Goal: Task Accomplishment & Management: Complete application form

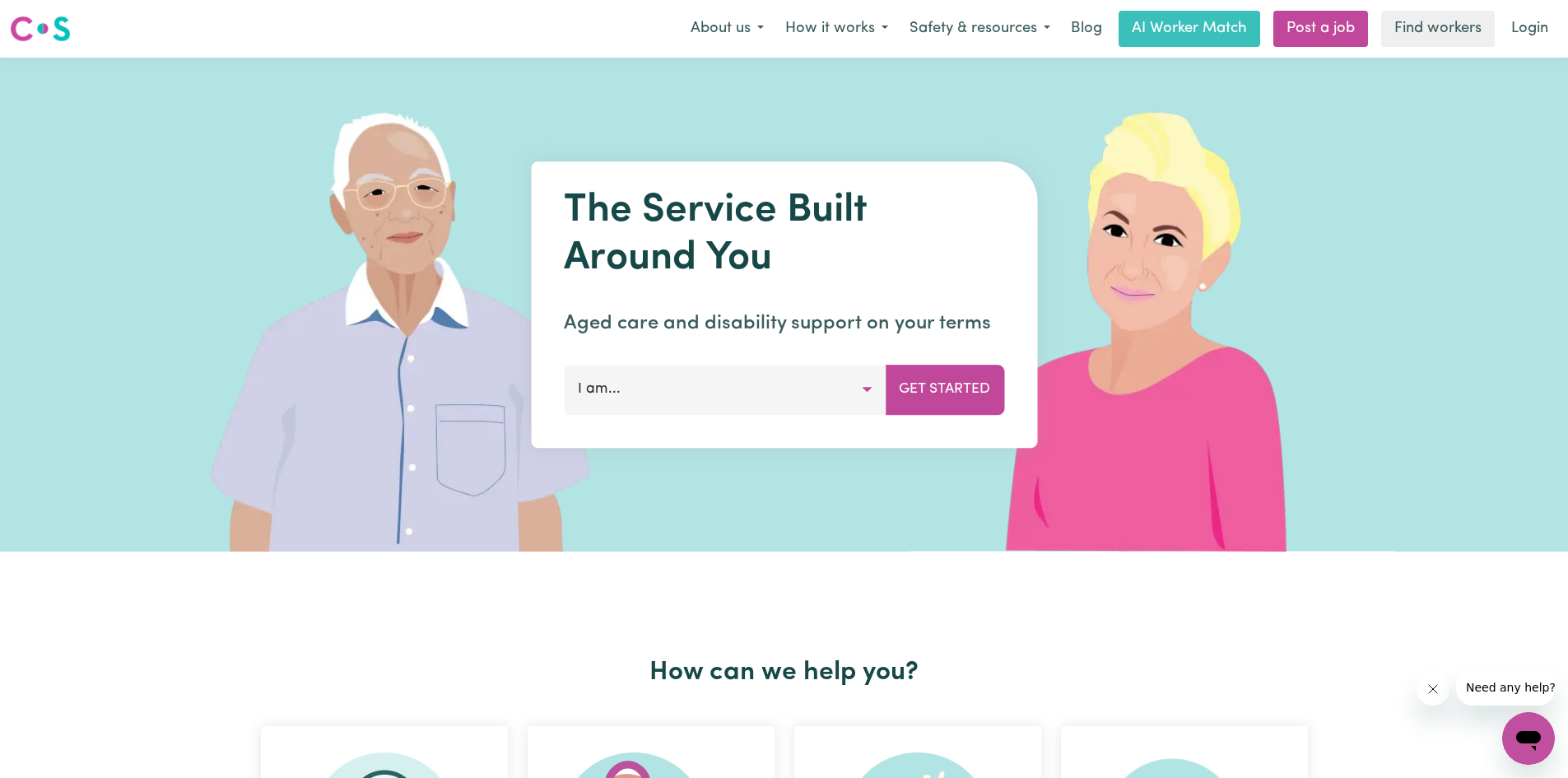
click at [866, 387] on button "I am..." at bounding box center [724, 389] width 322 height 50
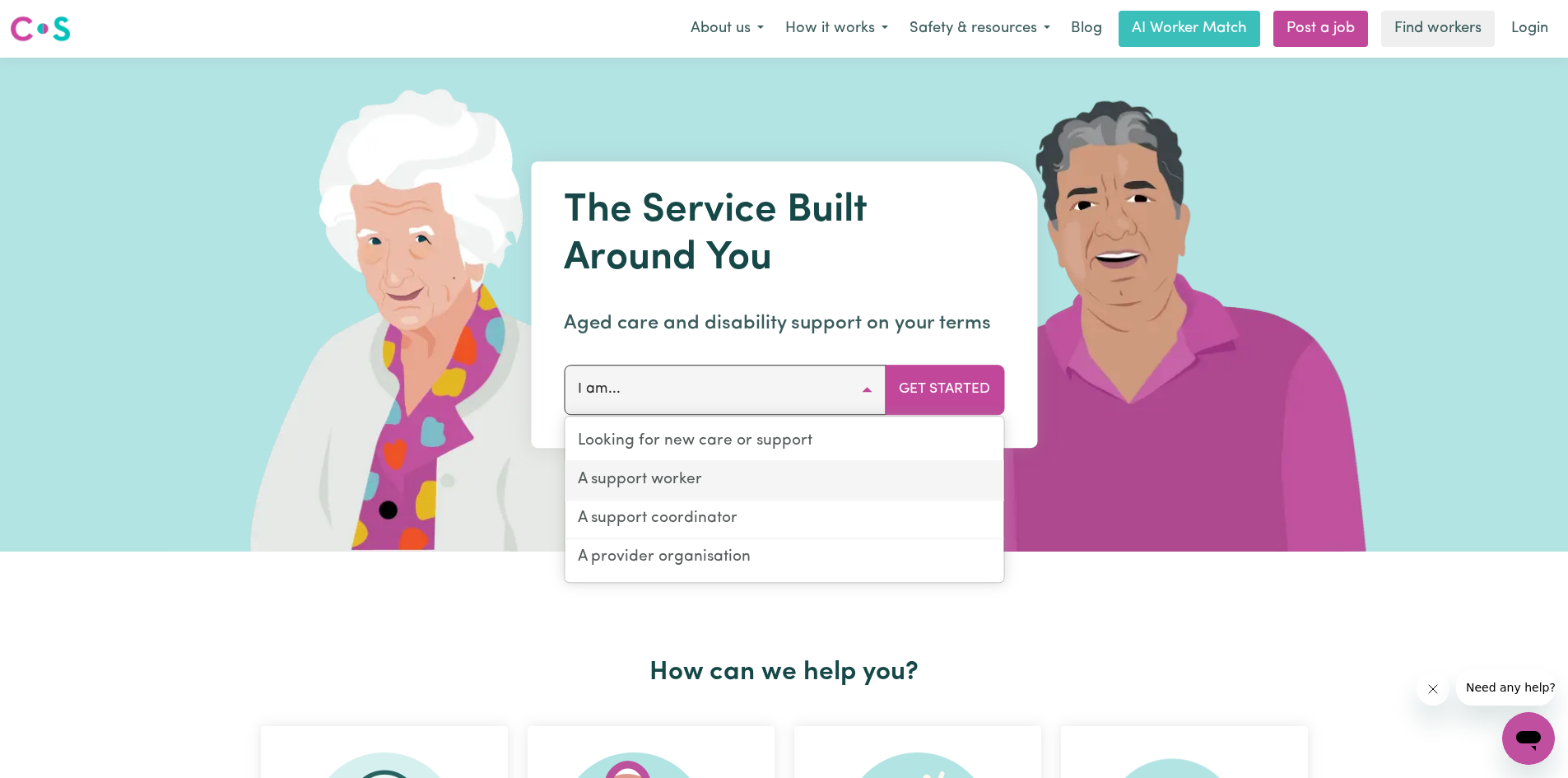
click at [680, 485] on link "A support worker" at bounding box center [784, 481] width 438 height 39
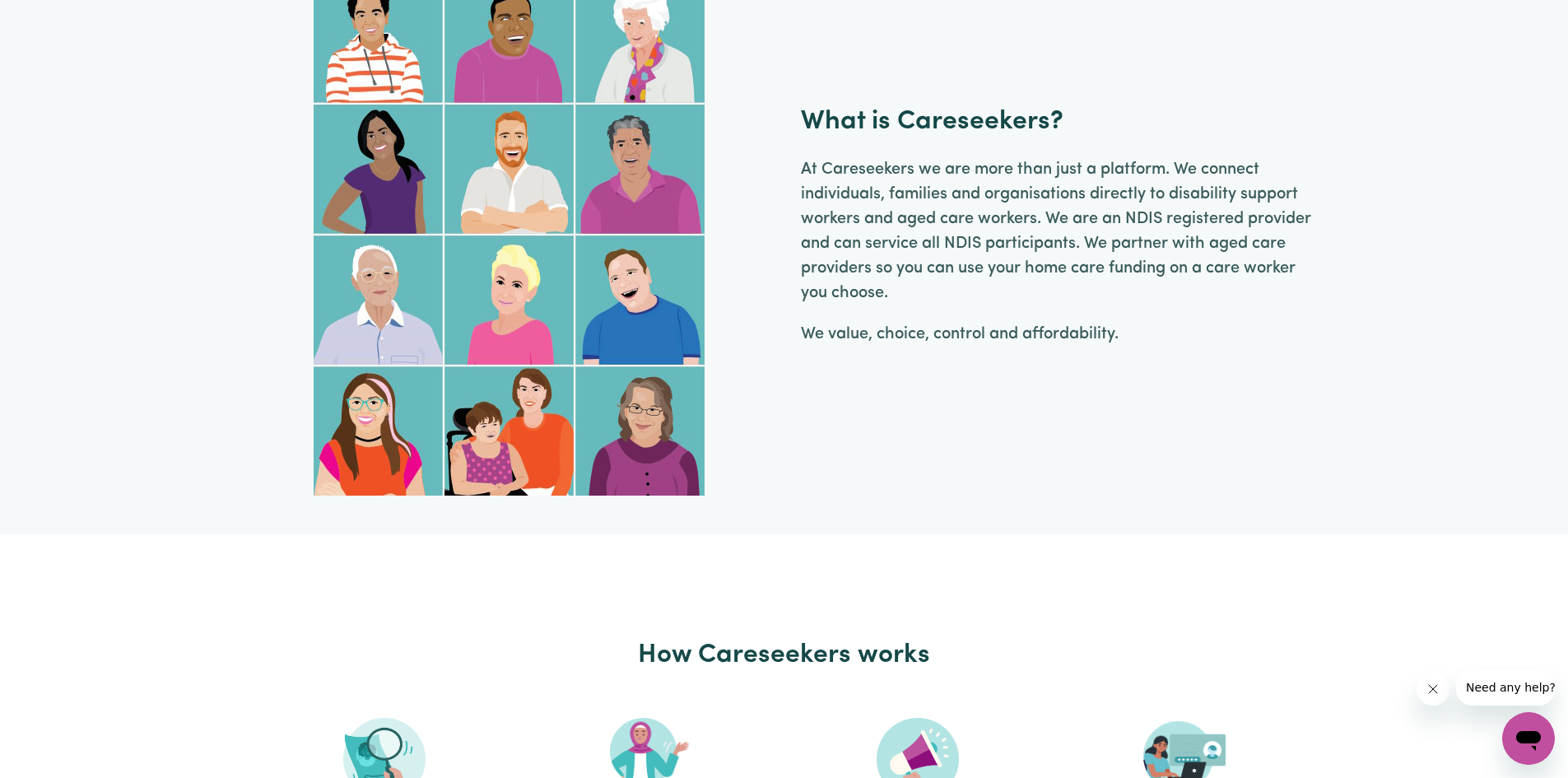
scroll to position [741, 0]
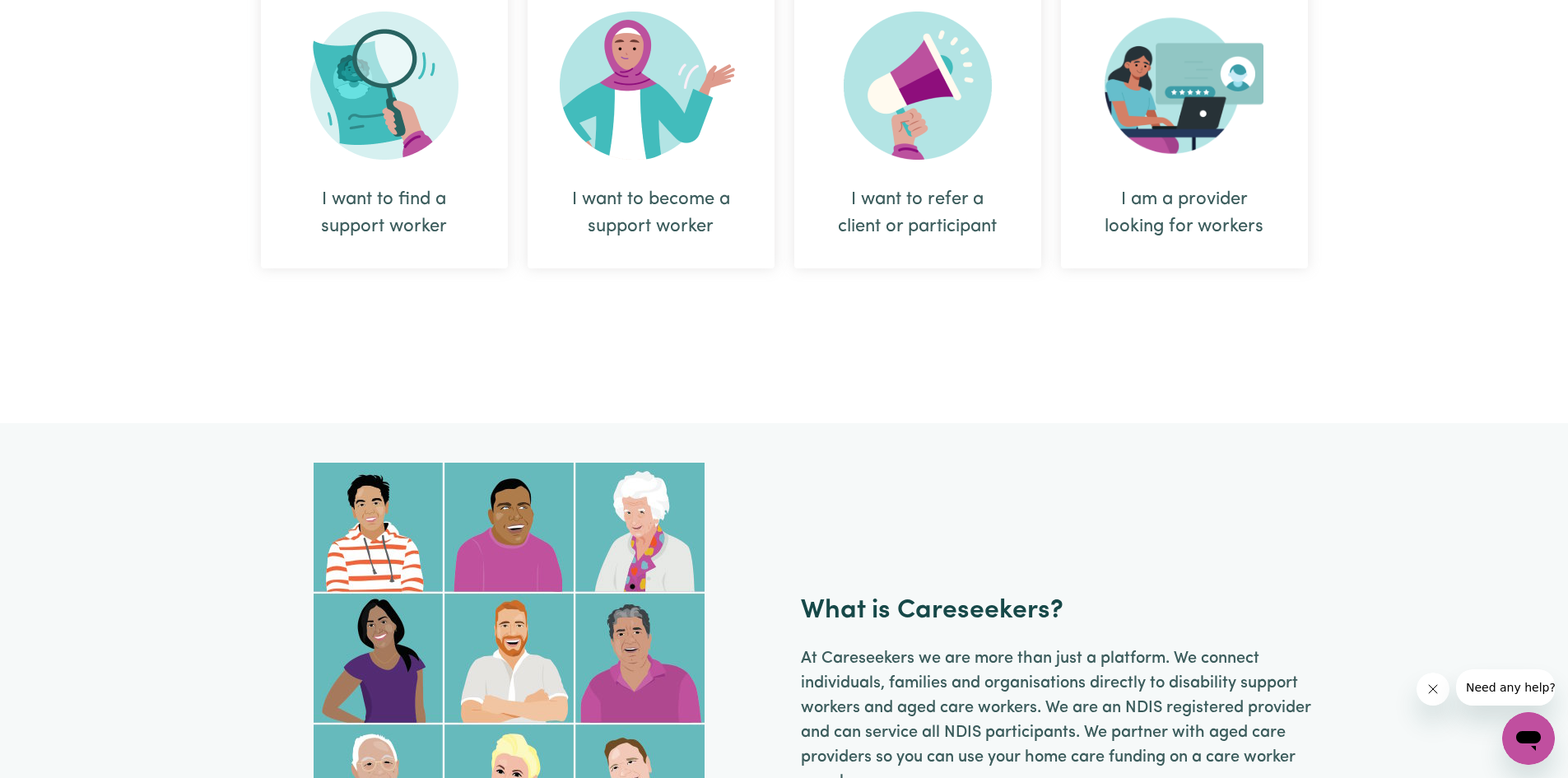
click at [637, 178] on div "I want to become a support worker" at bounding box center [650, 127] width 247 height 283
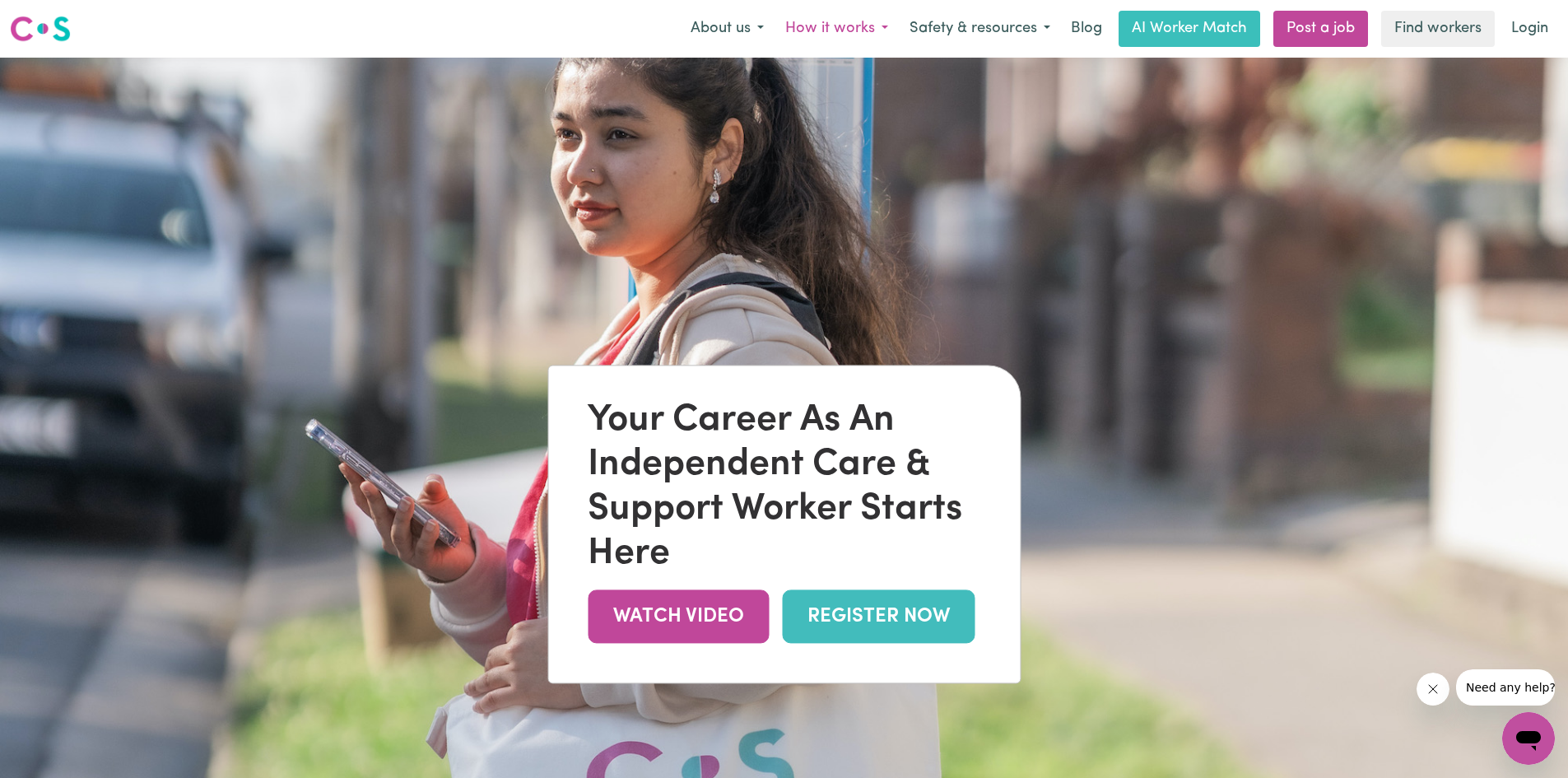
click at [885, 29] on button "How it works" at bounding box center [836, 29] width 124 height 34
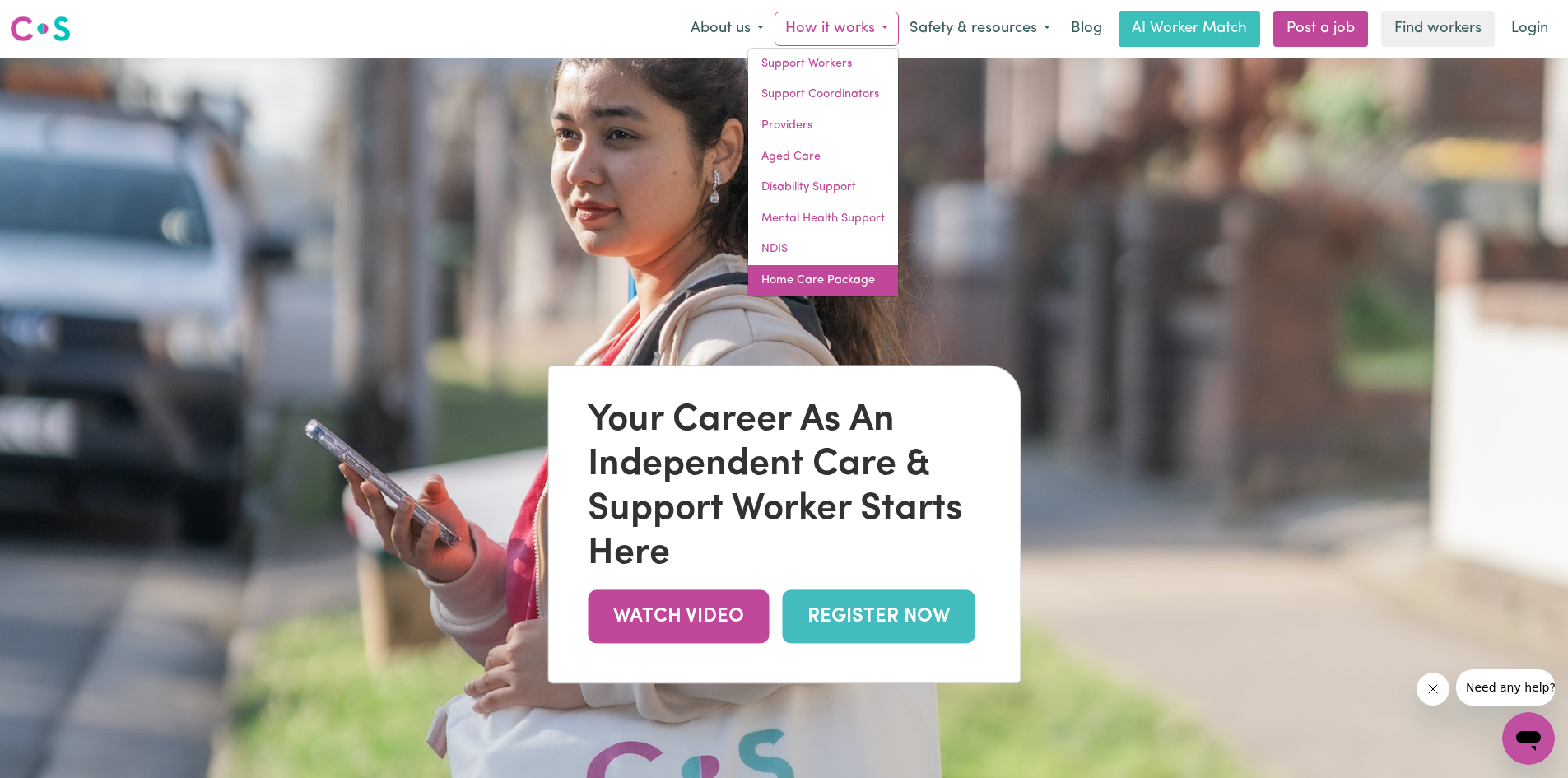
click at [803, 274] on link "Home Care Package" at bounding box center [822, 281] width 149 height 32
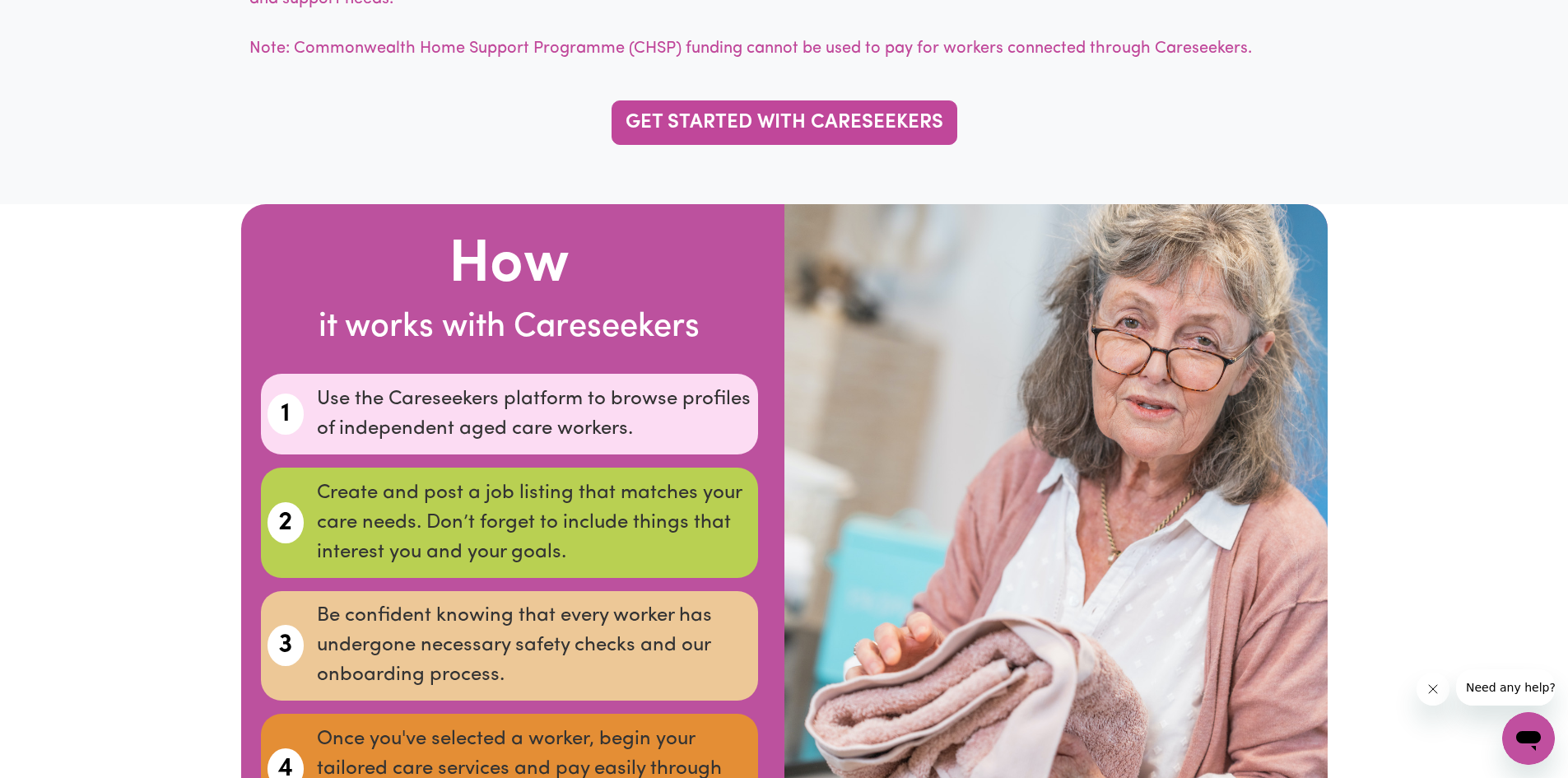
scroll to position [1398, 0]
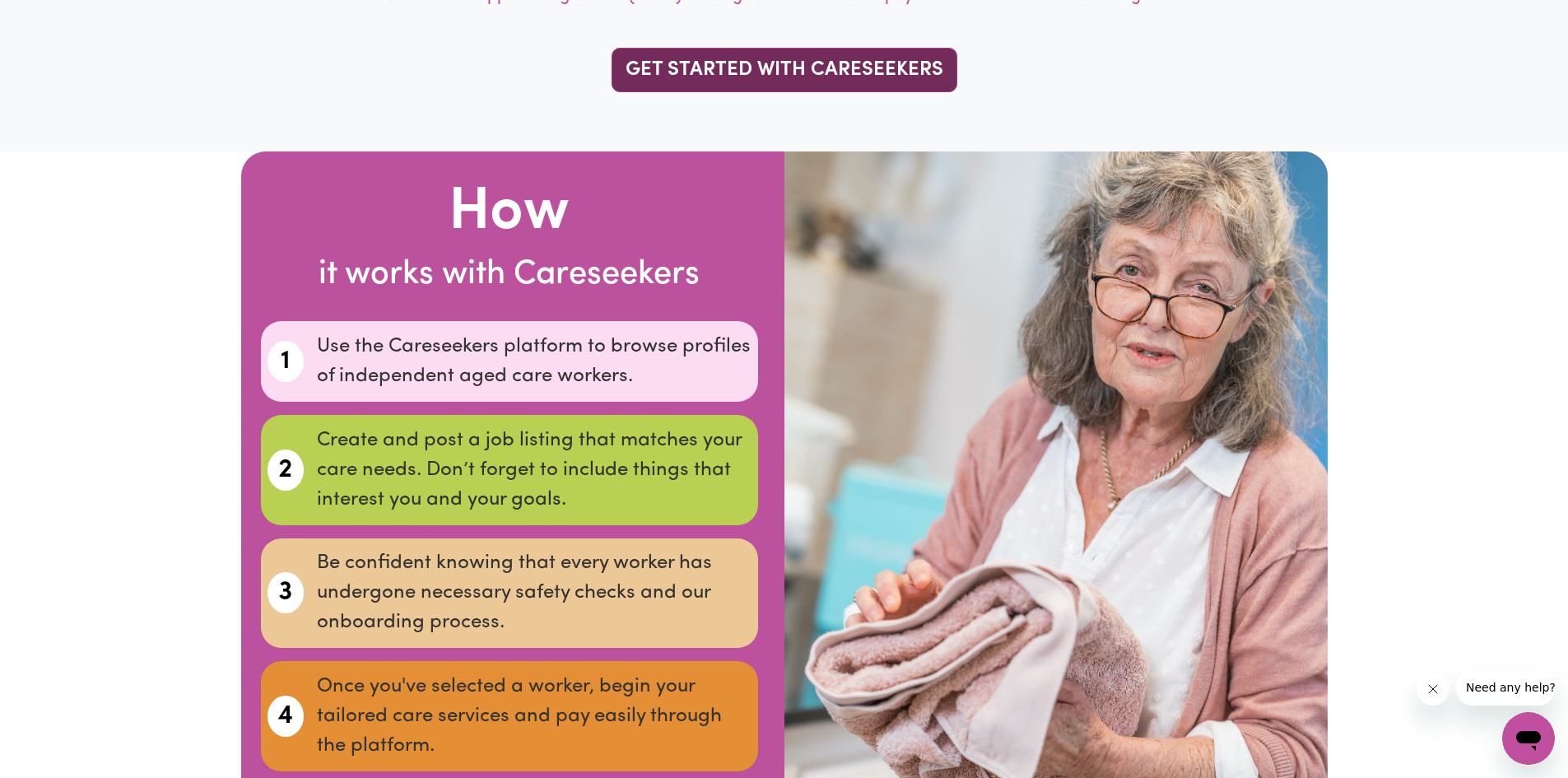
click at [718, 78] on link "GET STARTED WITH CARESEEKERS" at bounding box center [784, 70] width 346 height 44
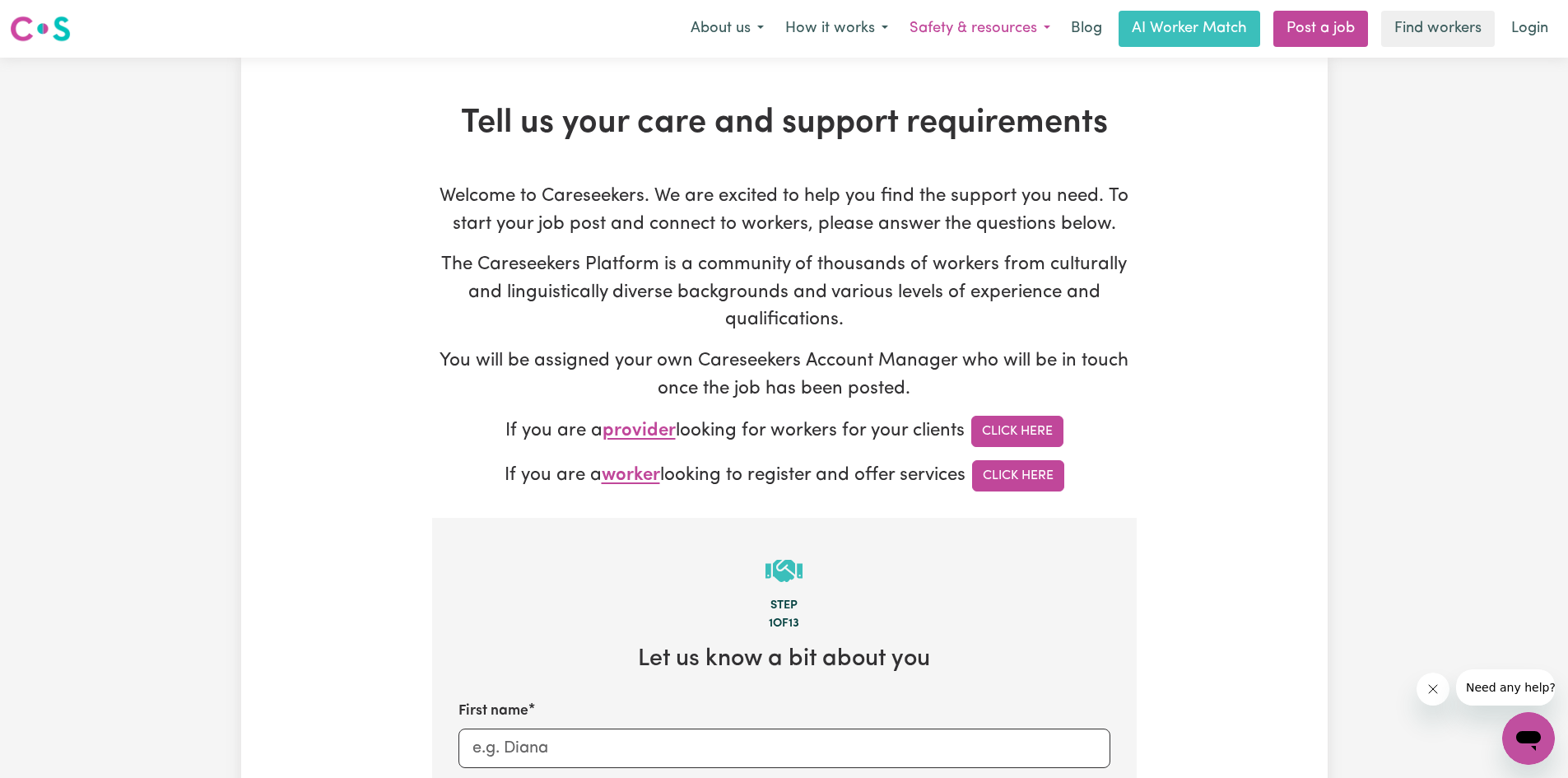
click at [1045, 27] on button "Safety & resources" at bounding box center [979, 29] width 162 height 34
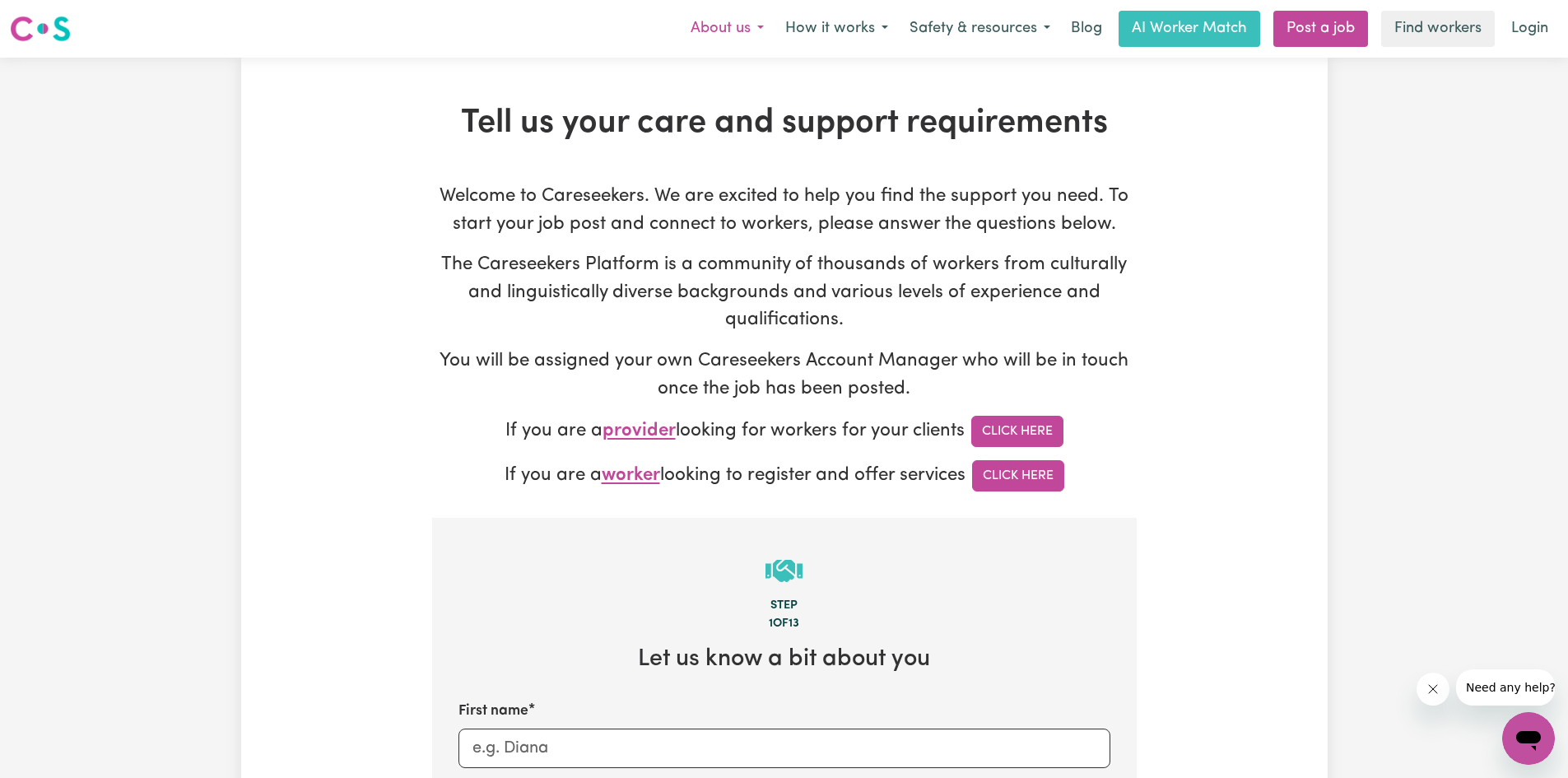
click at [765, 28] on button "About us" at bounding box center [726, 29] width 94 height 34
click at [746, 21] on button "About us" at bounding box center [726, 29] width 94 height 34
click at [881, 32] on button "How it works" at bounding box center [836, 29] width 124 height 34
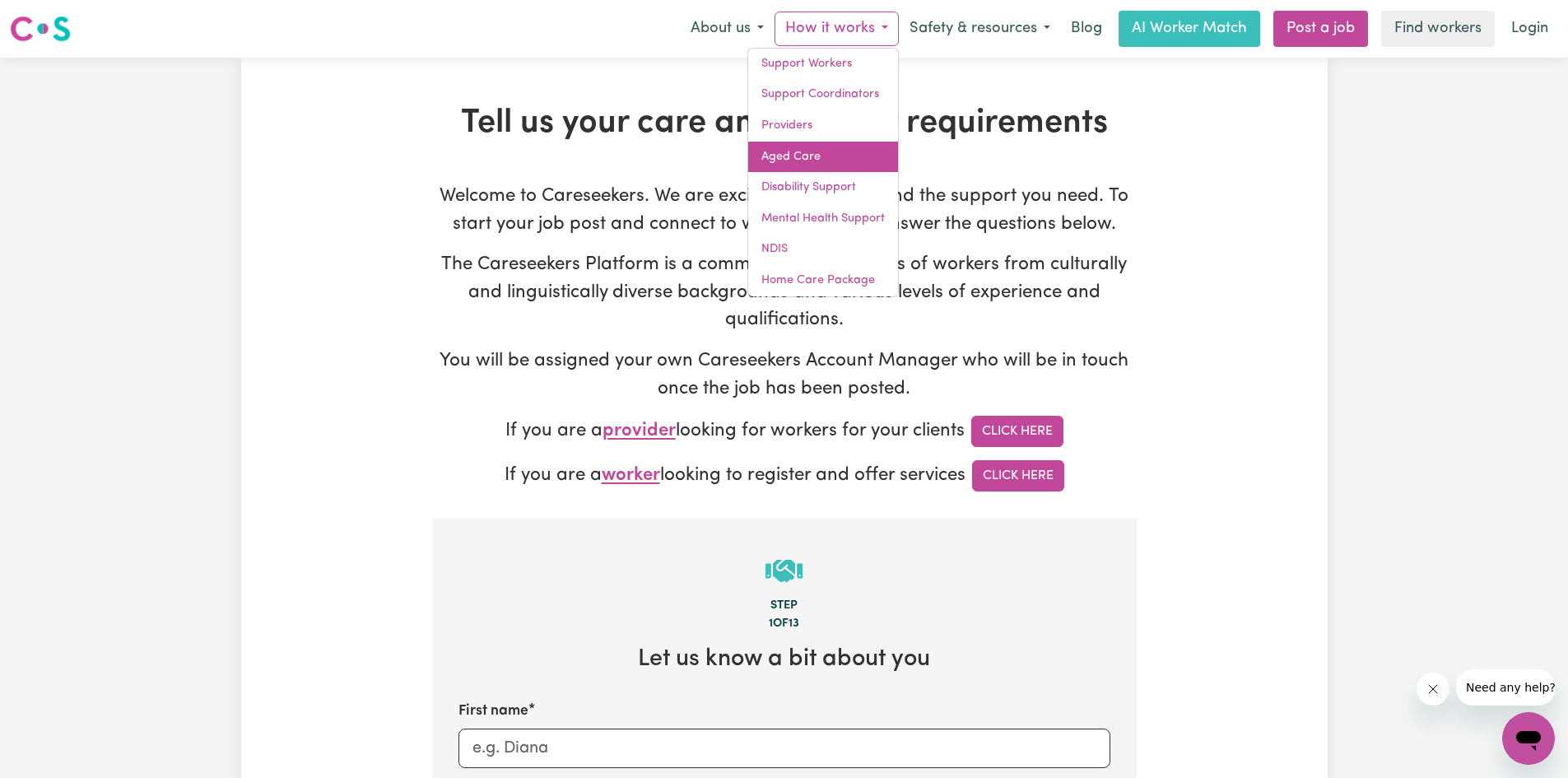
click at [783, 151] on link "Aged Care" at bounding box center [822, 157] width 149 height 32
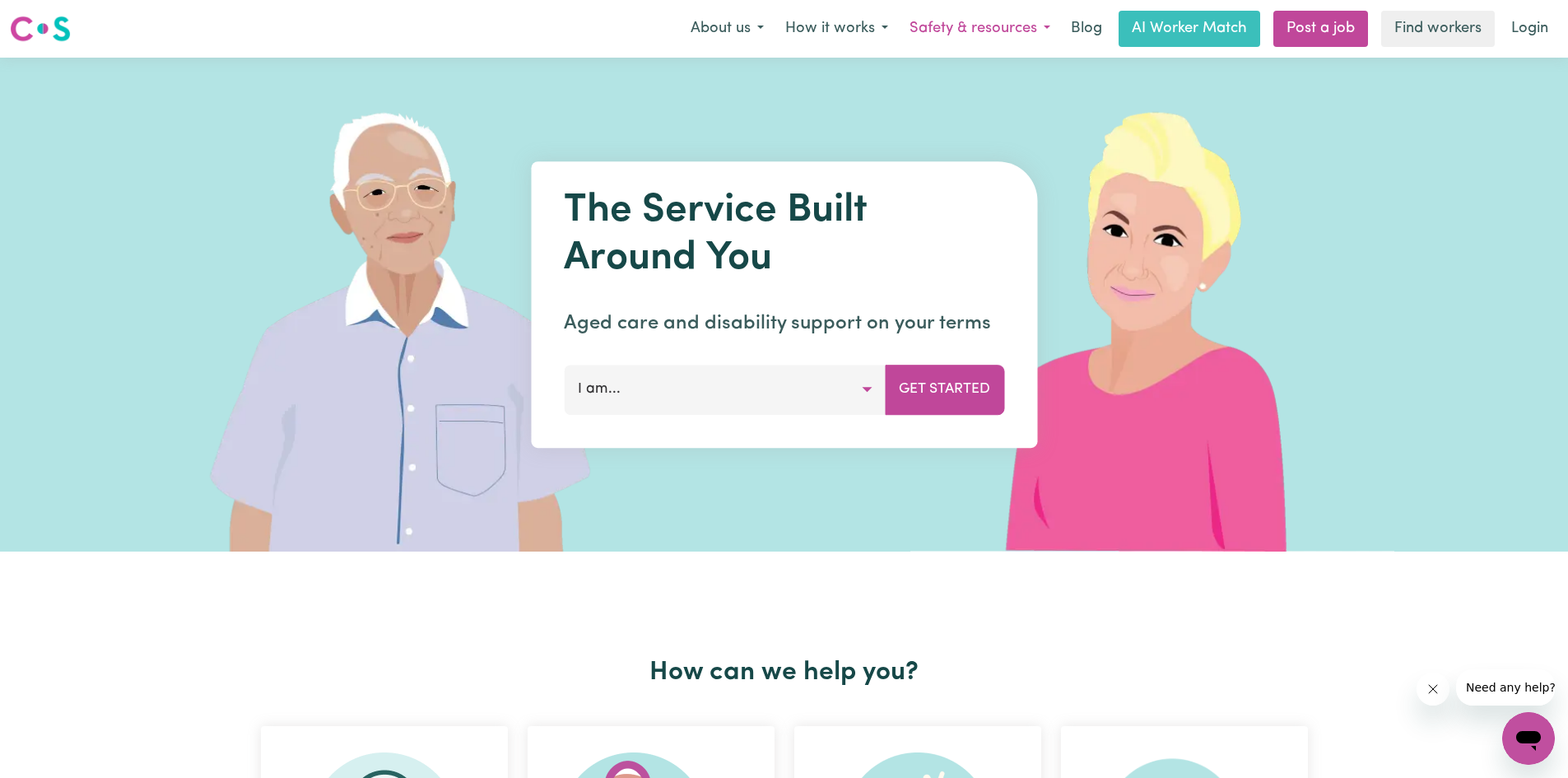
click at [1032, 34] on button "Safety & resources" at bounding box center [979, 29] width 162 height 34
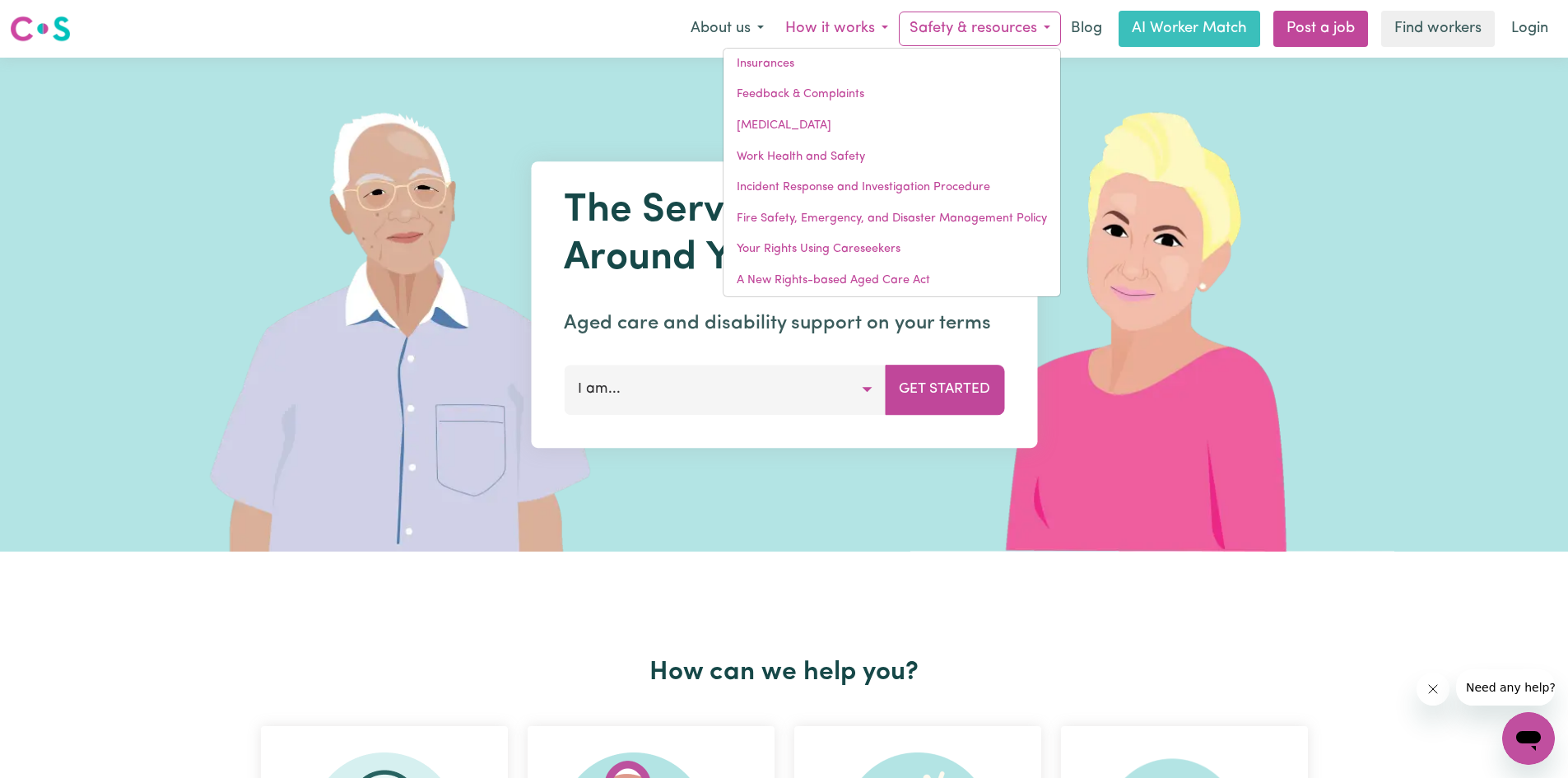
click at [849, 31] on button "How it works" at bounding box center [836, 29] width 124 height 34
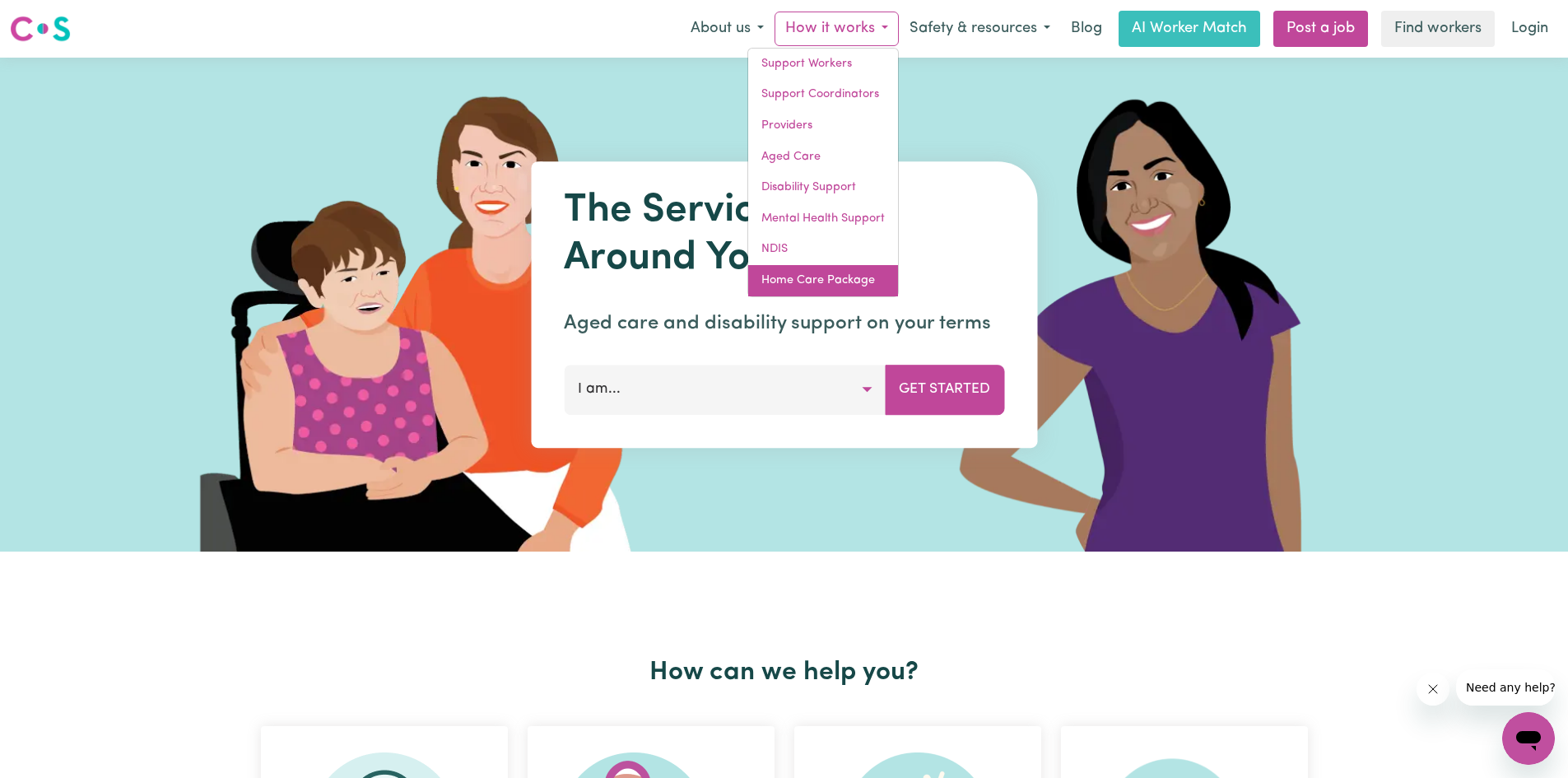
click at [814, 283] on link "Home Care Package" at bounding box center [822, 281] width 149 height 32
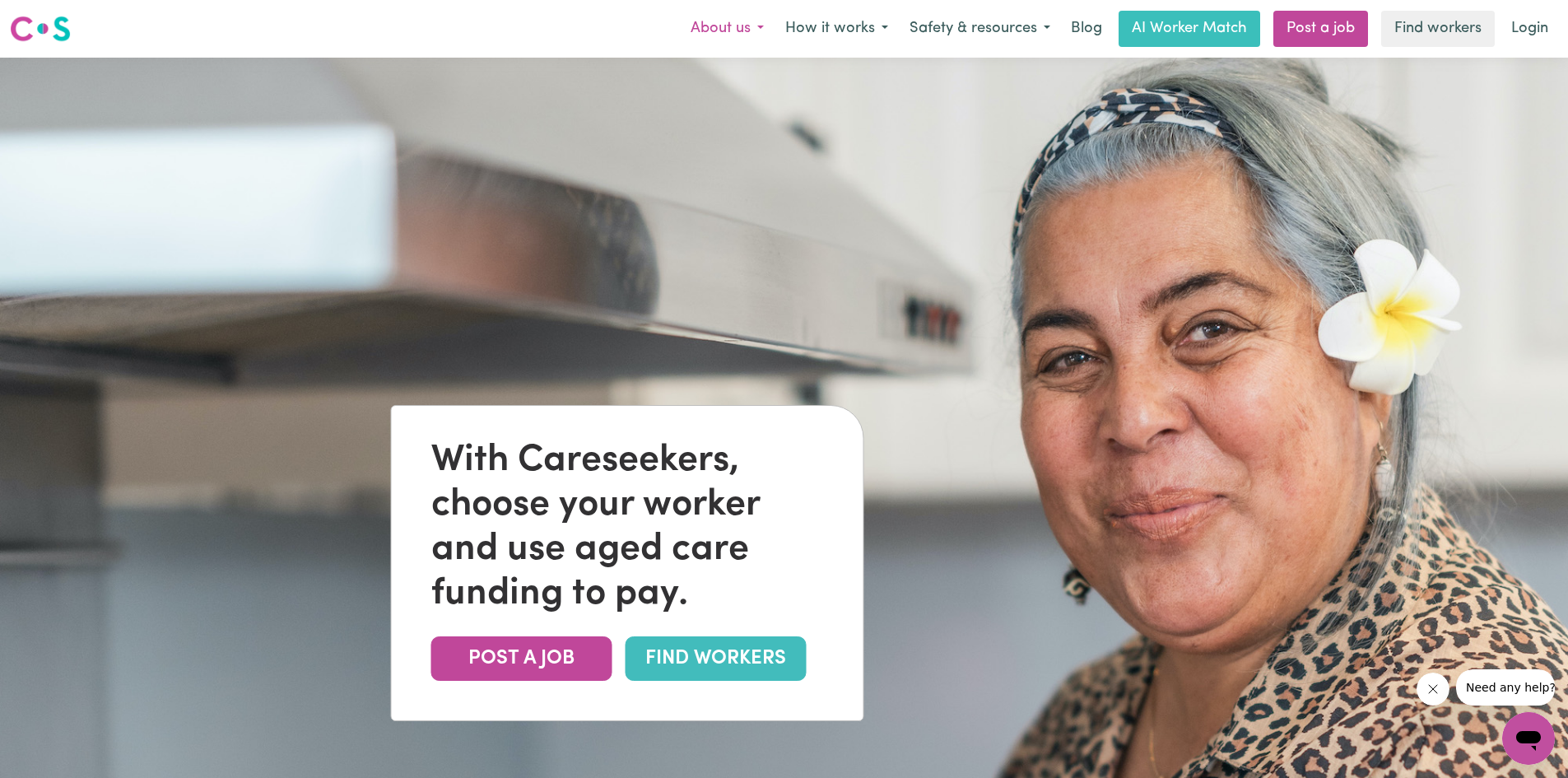
click at [752, 28] on button "About us" at bounding box center [726, 29] width 94 height 34
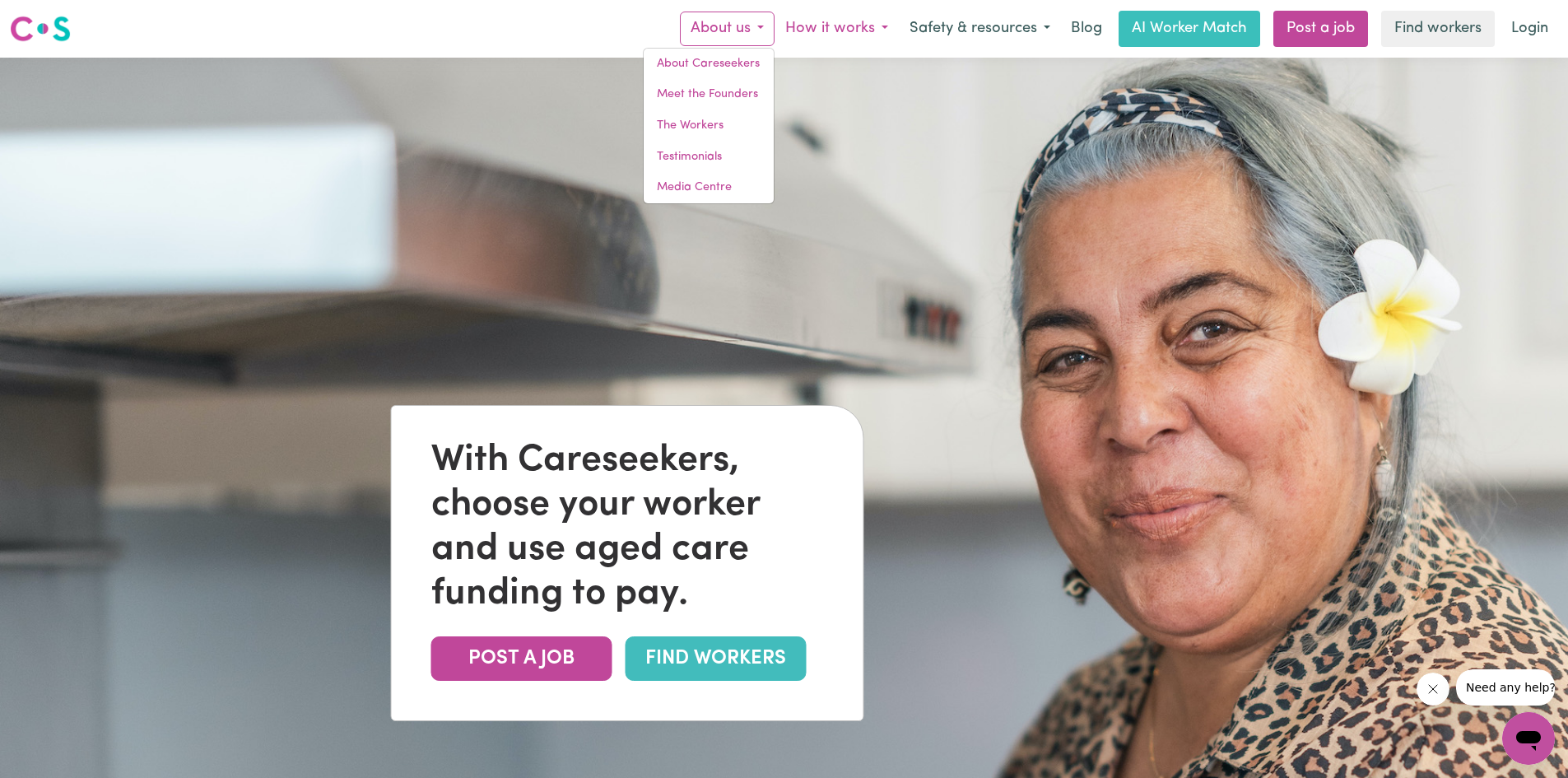
click at [876, 26] on button "How it works" at bounding box center [836, 29] width 124 height 34
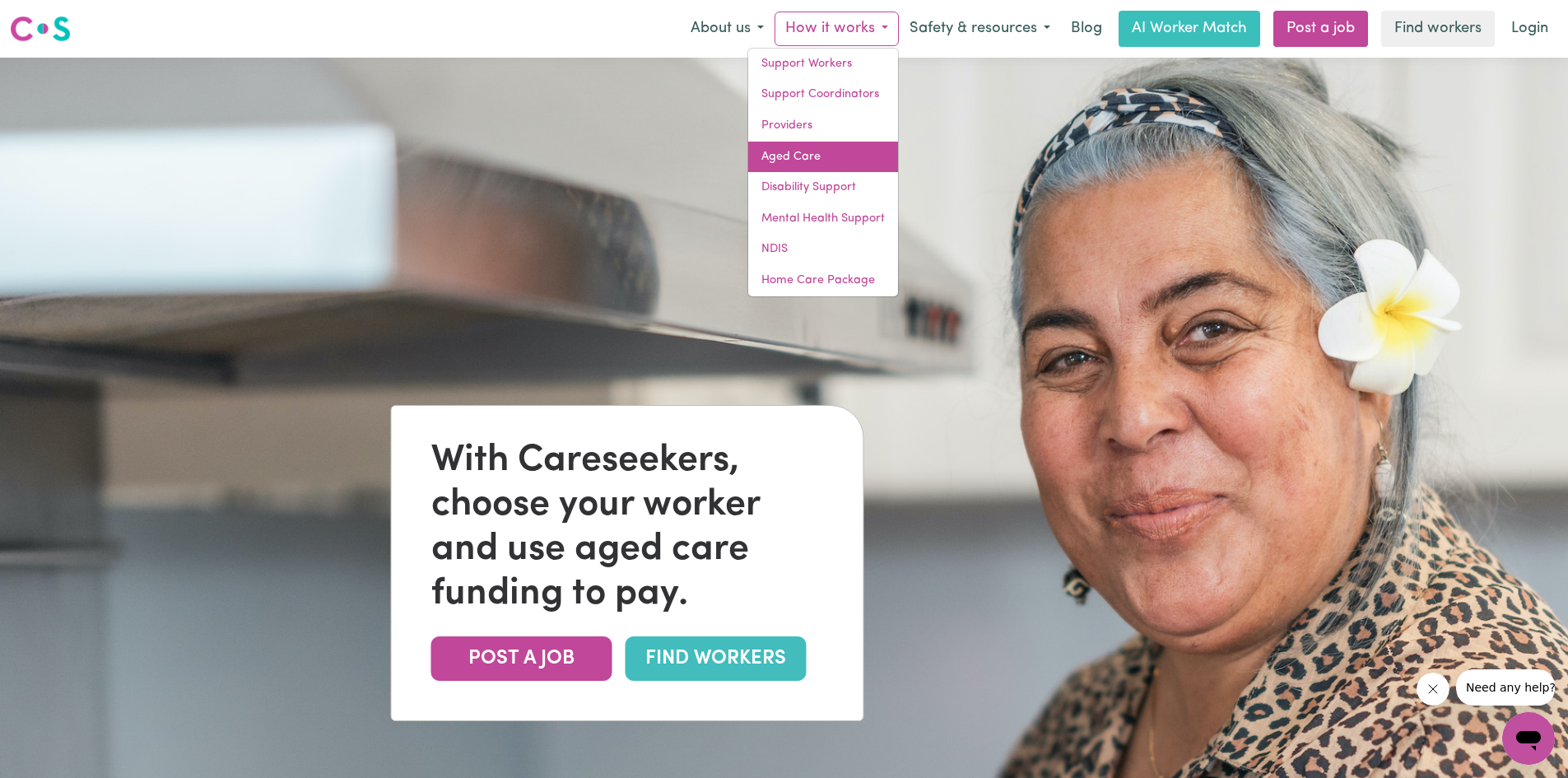
click at [793, 158] on link "Aged Care" at bounding box center [822, 157] width 149 height 32
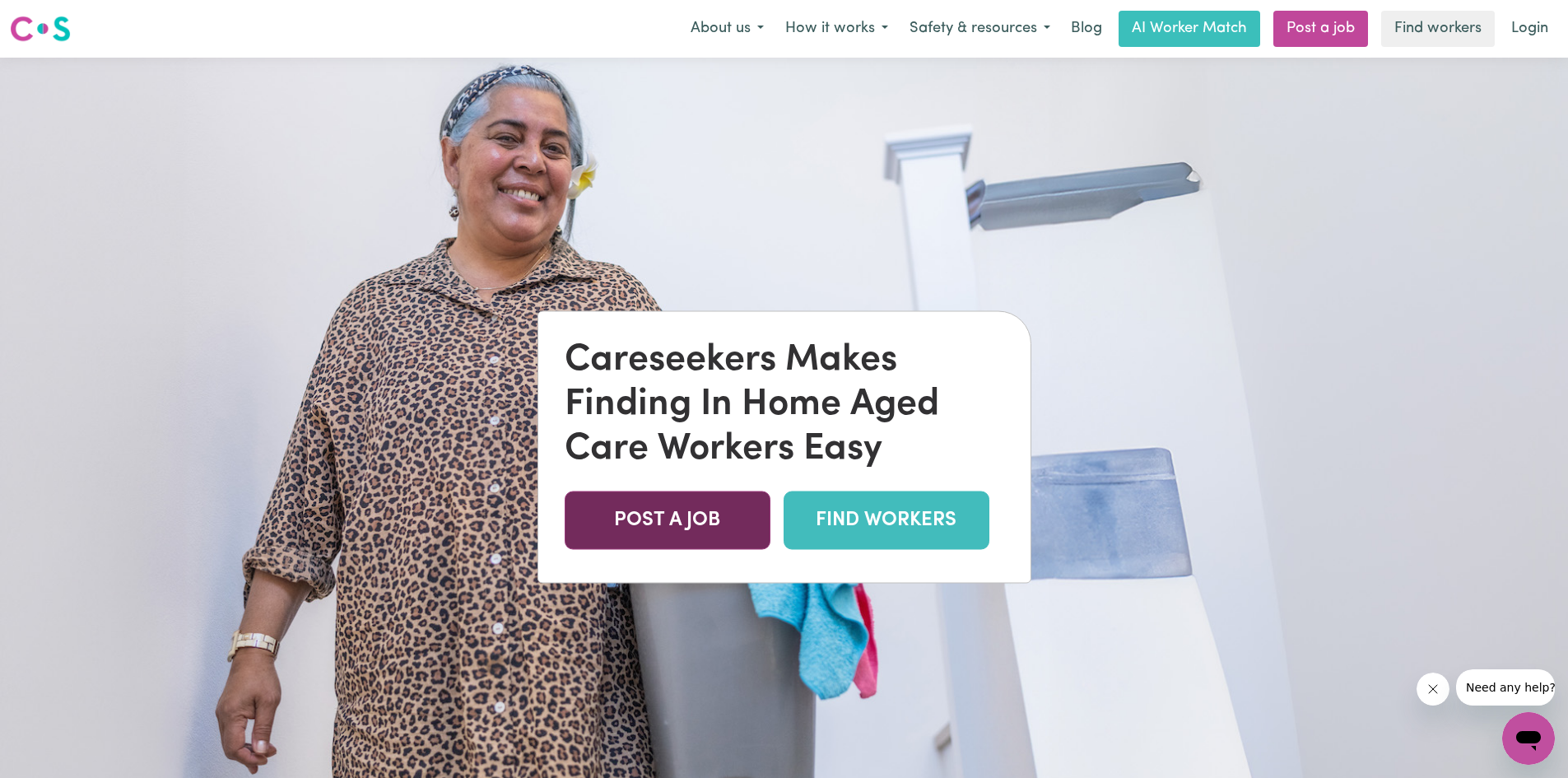
click at [685, 508] on link "POST A JOB" at bounding box center [667, 519] width 206 height 59
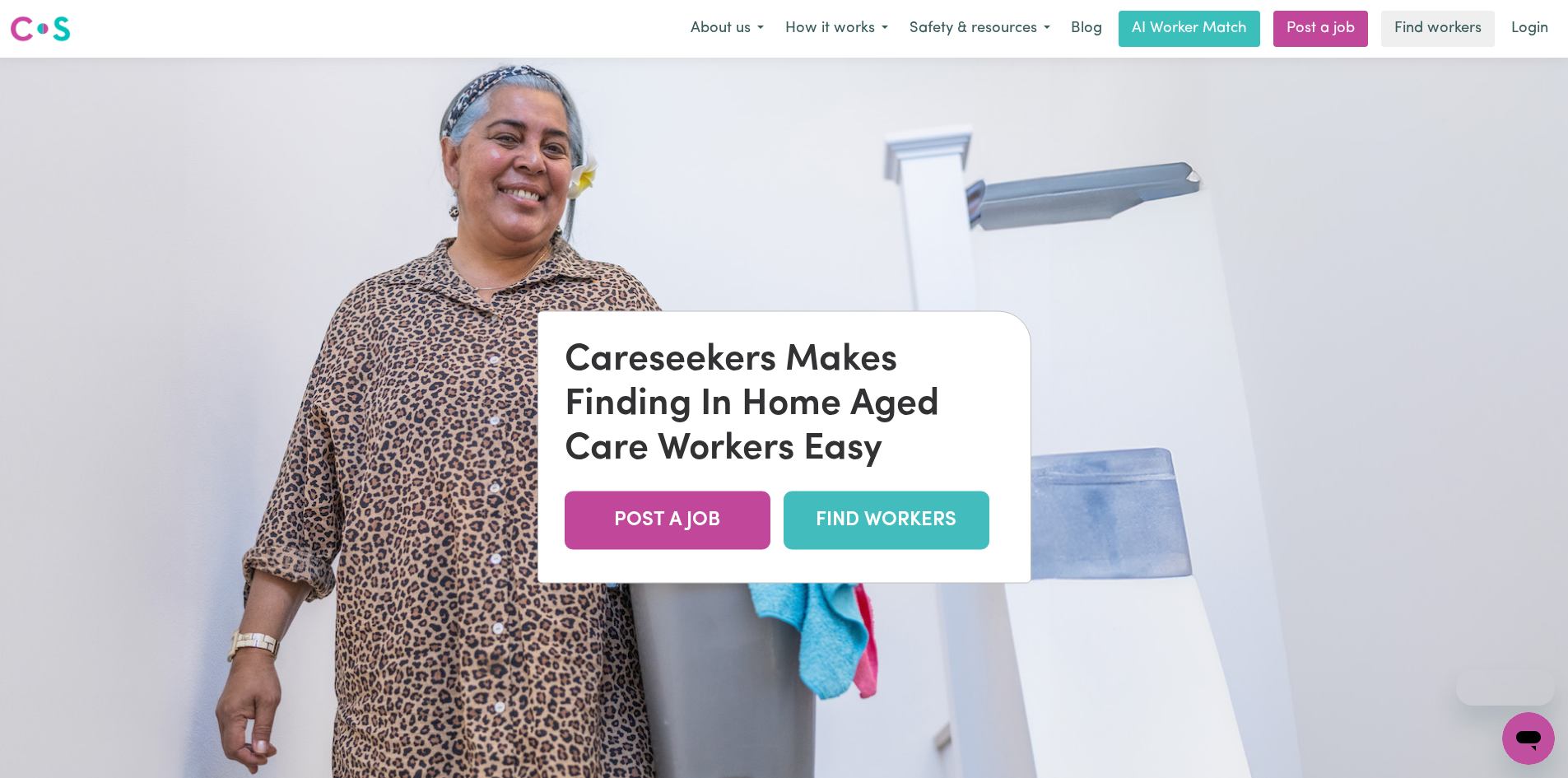
click at [823, 514] on link "FIND WORKERS" at bounding box center [886, 519] width 206 height 59
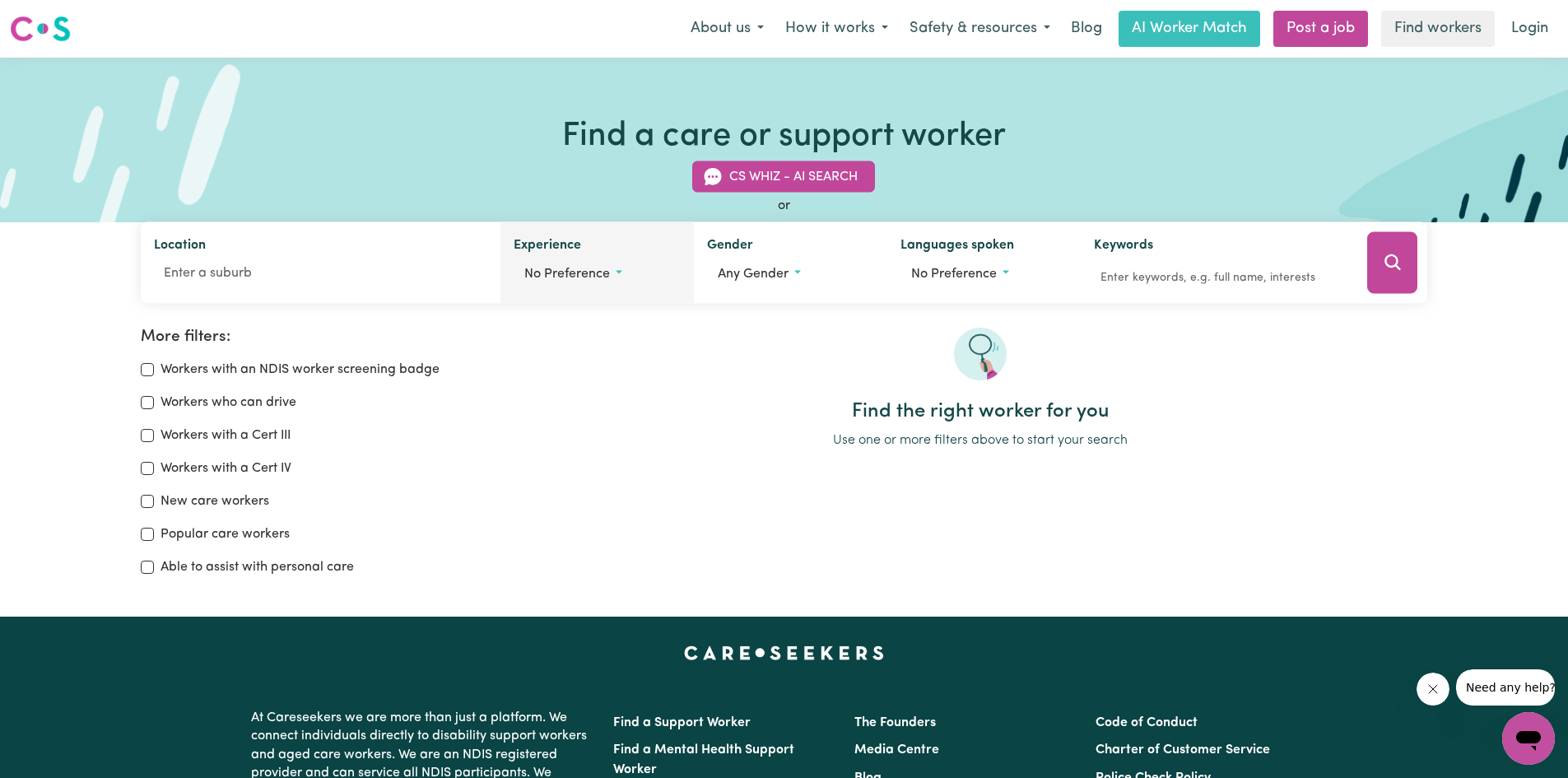
click at [612, 269] on button "No preference" at bounding box center [597, 274] width 167 height 32
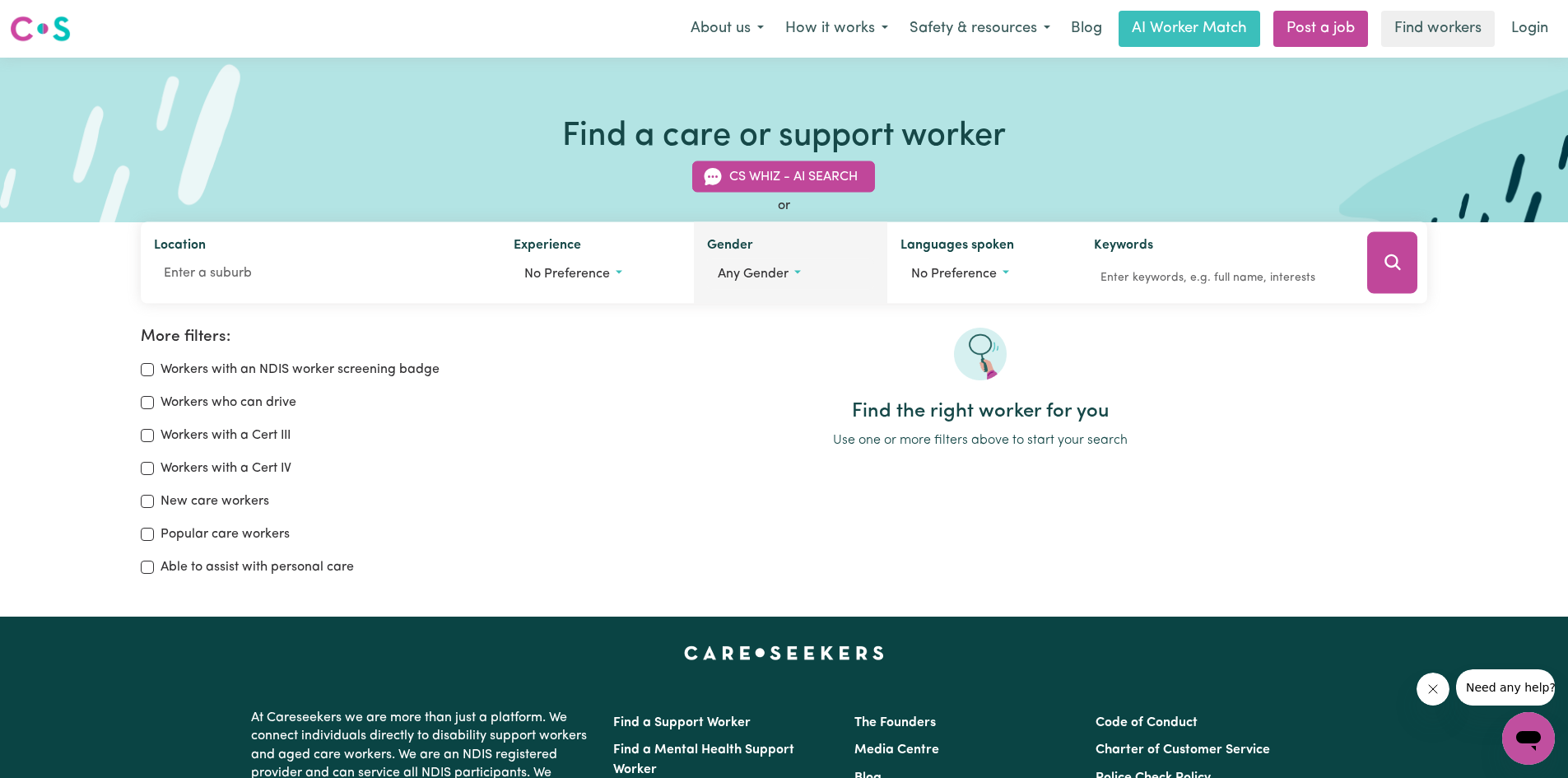
click at [800, 280] on button "Any gender" at bounding box center [790, 274] width 167 height 32
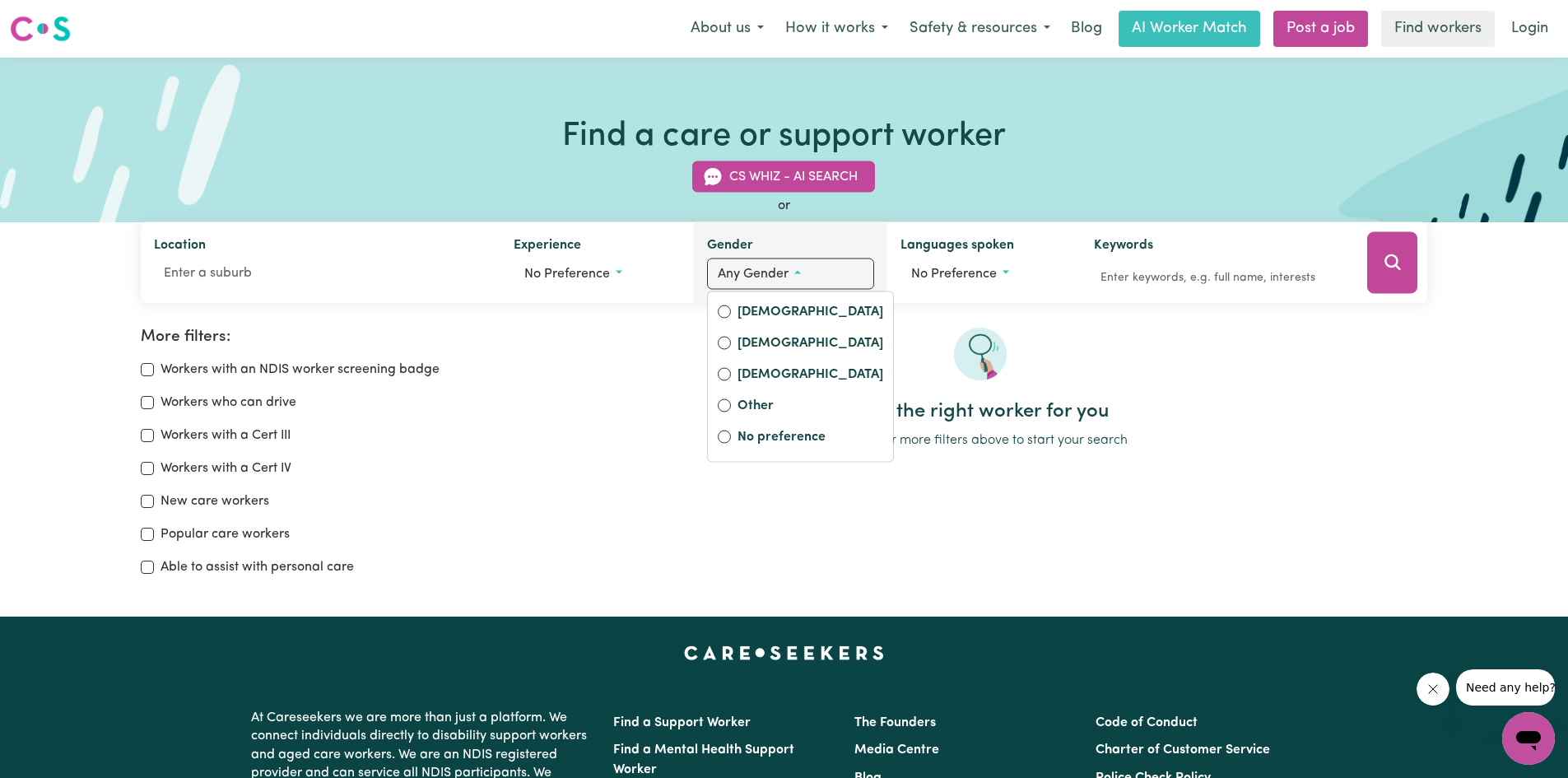
click at [800, 280] on button "Any gender" at bounding box center [790, 274] width 167 height 32
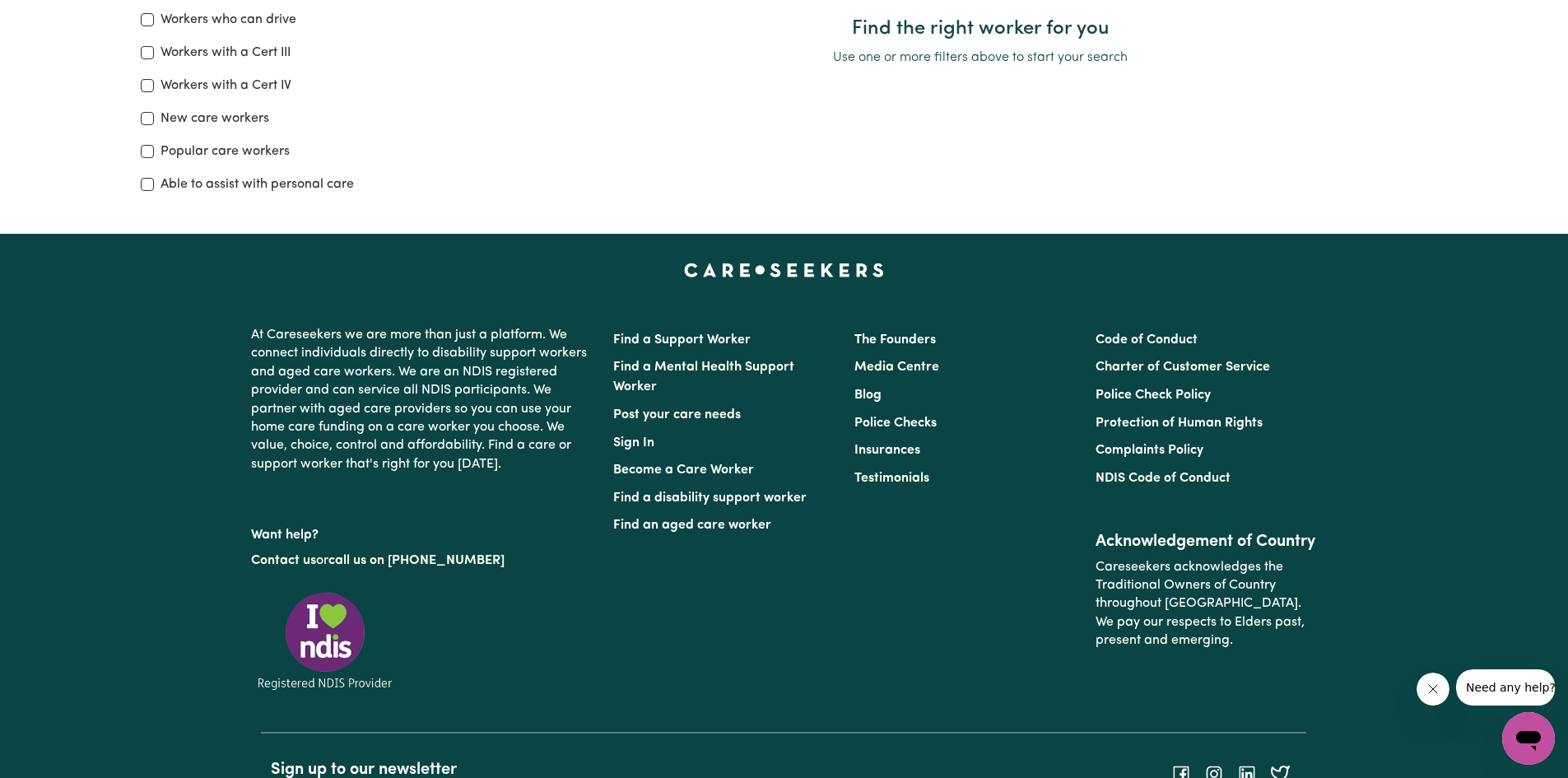
scroll to position [411, 0]
